Goal: Task Accomplishment & Management: Manage account settings

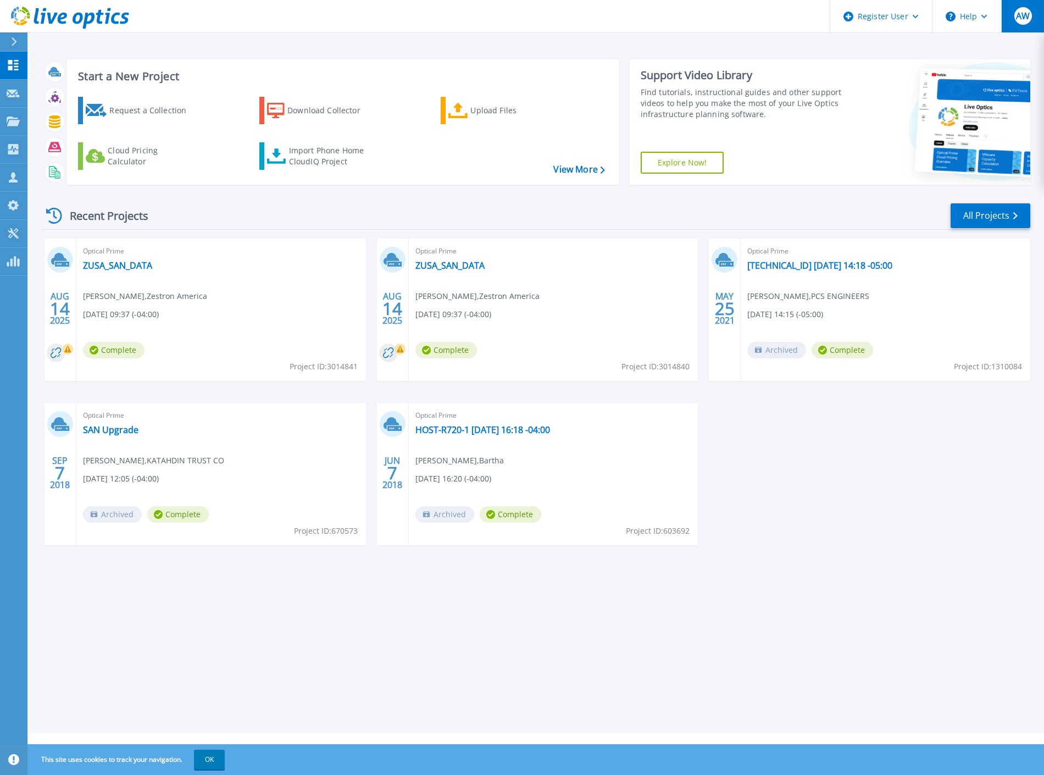
click at [1022, 15] on button "AW" at bounding box center [1022, 16] width 43 height 32
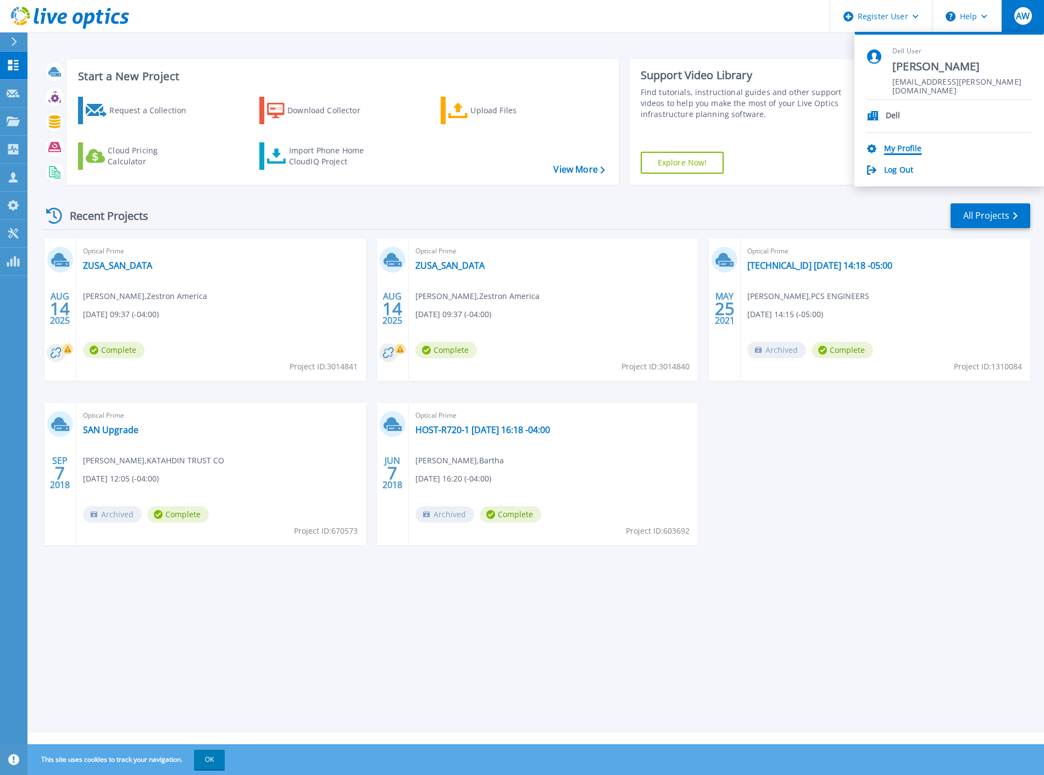
click at [906, 145] on link "My Profile" at bounding box center [902, 149] width 37 height 10
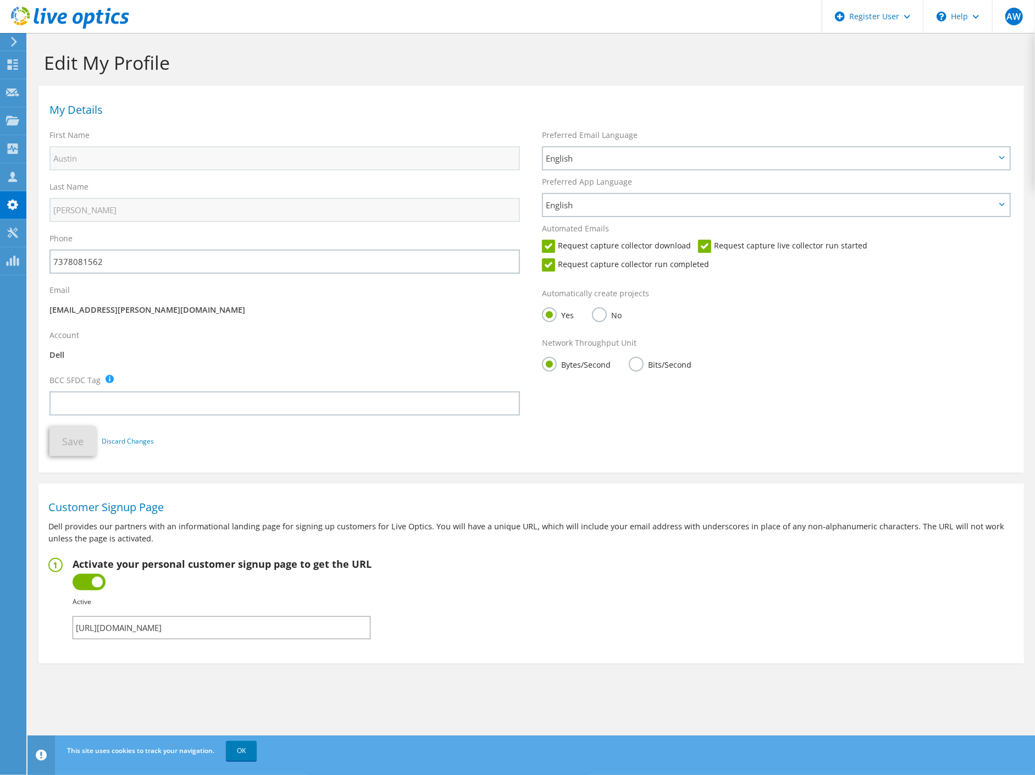
click at [240, 622] on input "https://app.liveoptics.com/signup/austin_wellman_dell_com" at bounding box center [222, 627] width 298 height 23
